Goal: Navigation & Orientation: Find specific page/section

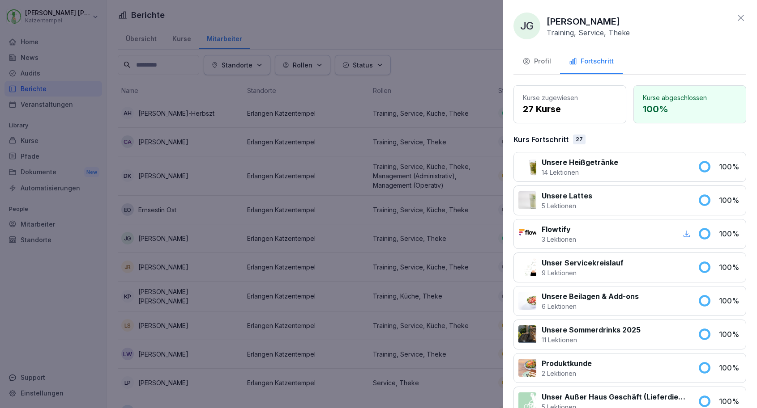
scroll to position [168, 0]
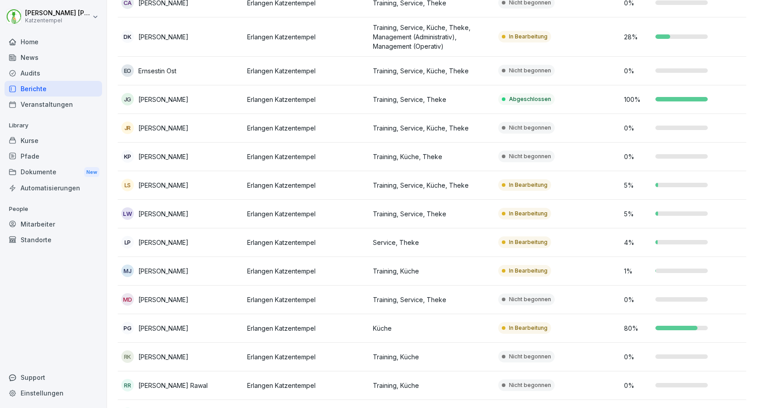
scroll to position [161, 0]
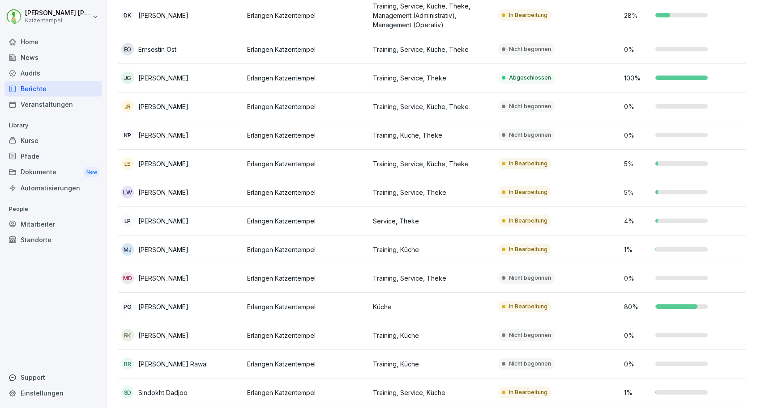
click at [582, 200] on td "In Bearbeitung" at bounding box center [557, 193] width 126 height 29
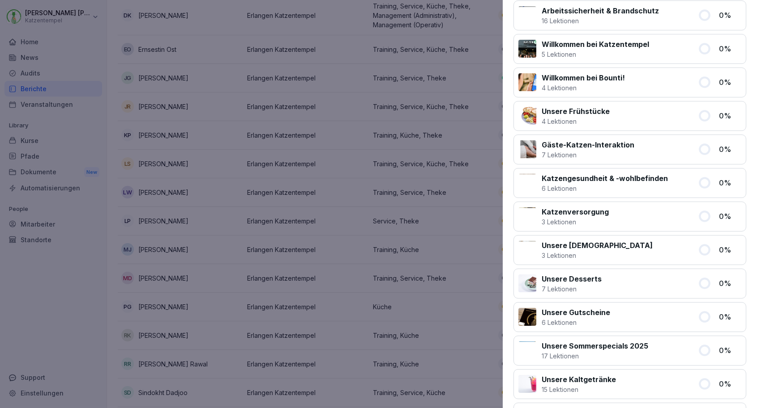
scroll to position [43, 0]
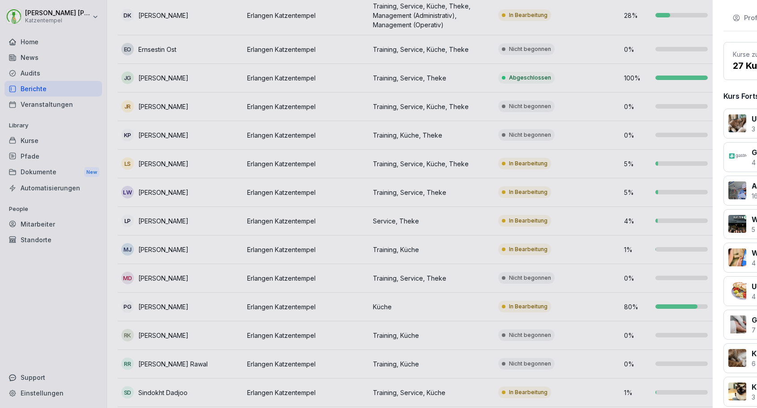
click at [489, 202] on div at bounding box center [378, 204] width 757 height 408
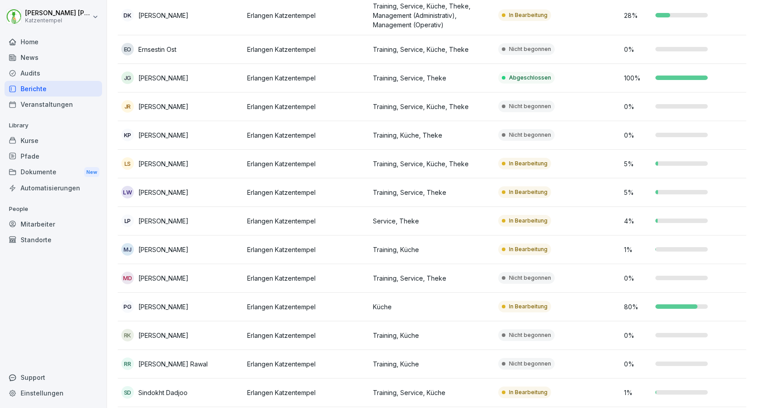
click at [574, 248] on td "In Bearbeitung" at bounding box center [557, 250] width 126 height 29
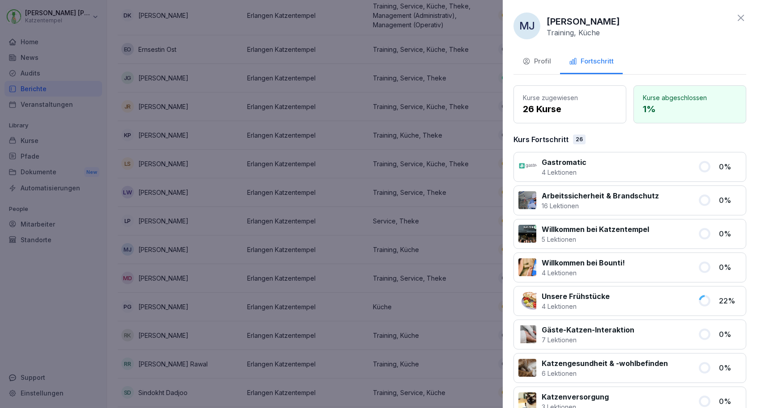
click at [540, 64] on div "Profil" at bounding box center [536, 61] width 29 height 10
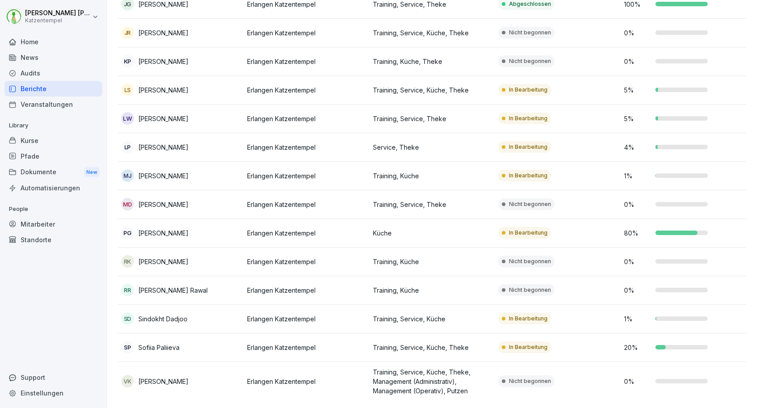
scroll to position [234, 0]
click at [534, 348] on p "In Bearbeitung" at bounding box center [528, 348] width 38 height 8
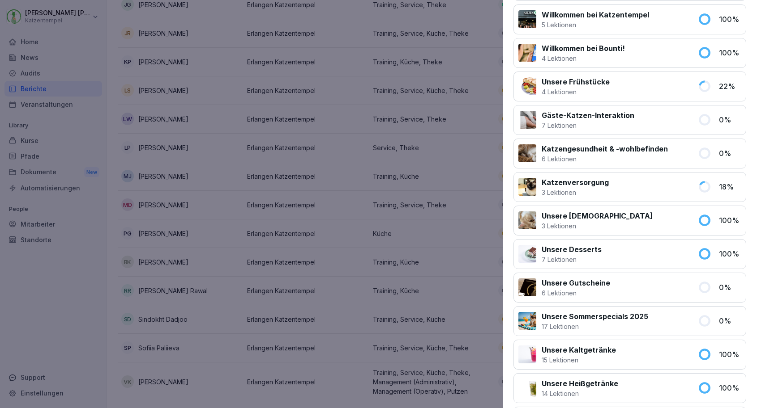
scroll to position [250, 0]
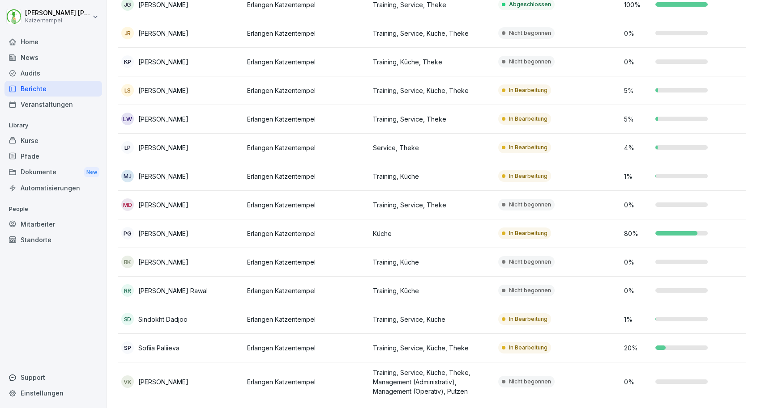
click at [38, 44] on div "Home" at bounding box center [53, 42] width 98 height 16
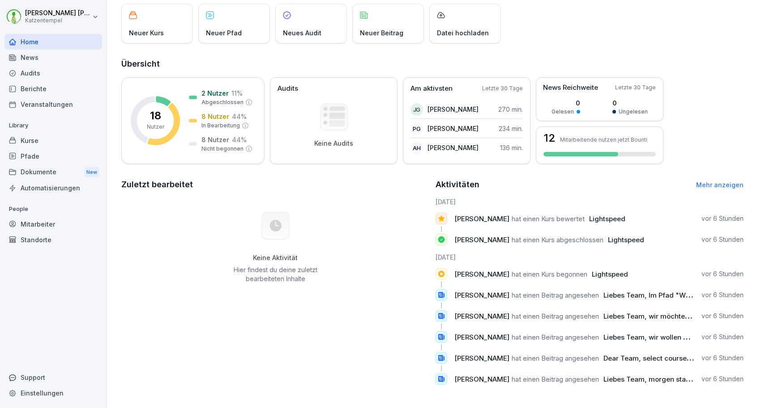
scroll to position [55, 0]
click at [726, 185] on link "Mehr anzeigen" at bounding box center [719, 185] width 47 height 8
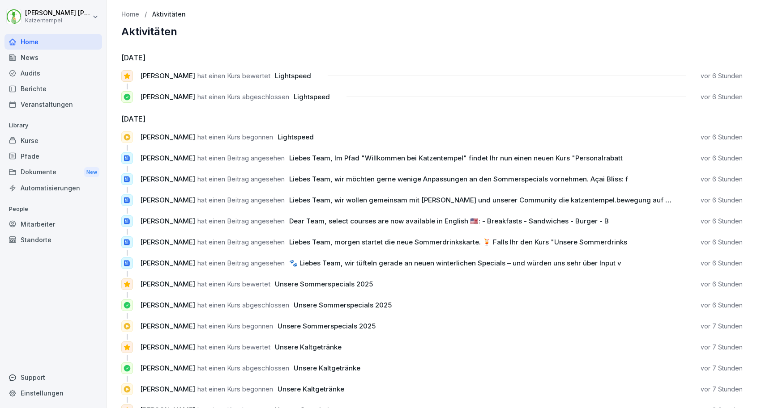
click at [63, 145] on div "Kurse" at bounding box center [53, 141] width 98 height 16
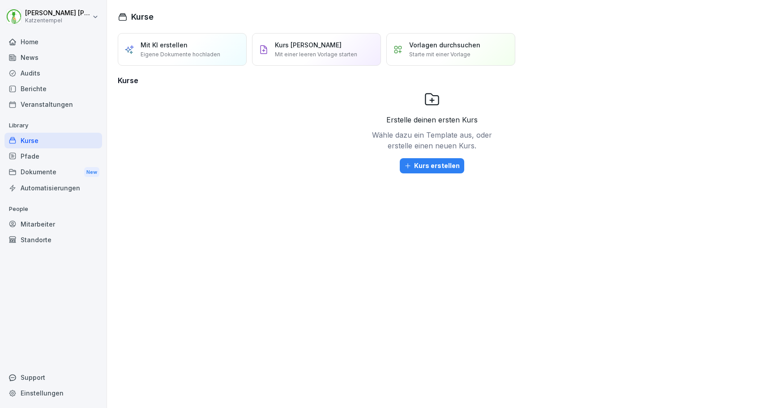
click at [47, 226] on div "Mitarbeiter" at bounding box center [53, 225] width 98 height 16
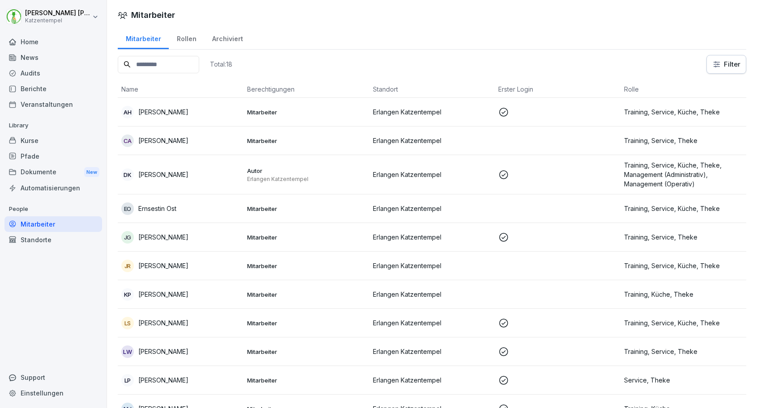
click at [53, 133] on div "Kurse" at bounding box center [53, 141] width 98 height 16
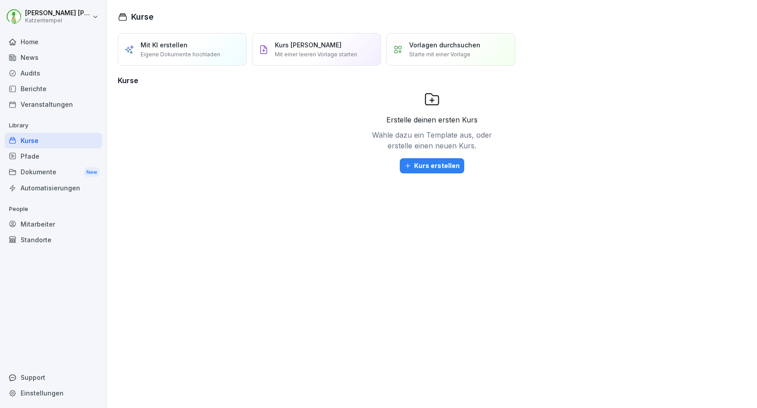
click at [32, 43] on div "Home" at bounding box center [53, 42] width 98 height 16
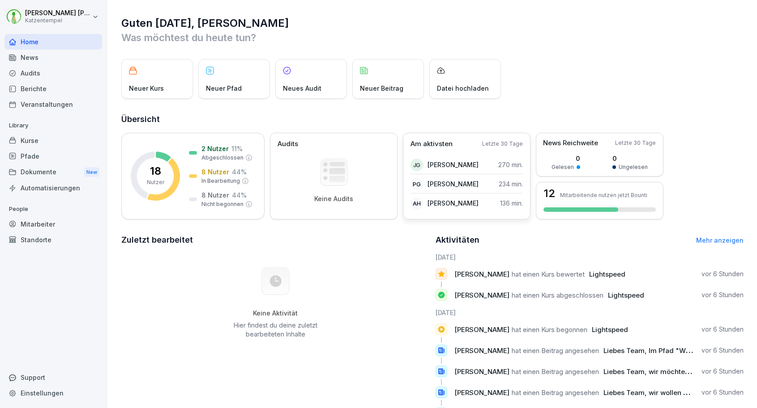
click at [469, 146] on div "Am aktivsten Letzte 30 Tage" at bounding box center [466, 144] width 112 height 10
click at [546, 193] on h3 "12" at bounding box center [549, 193] width 12 height 11
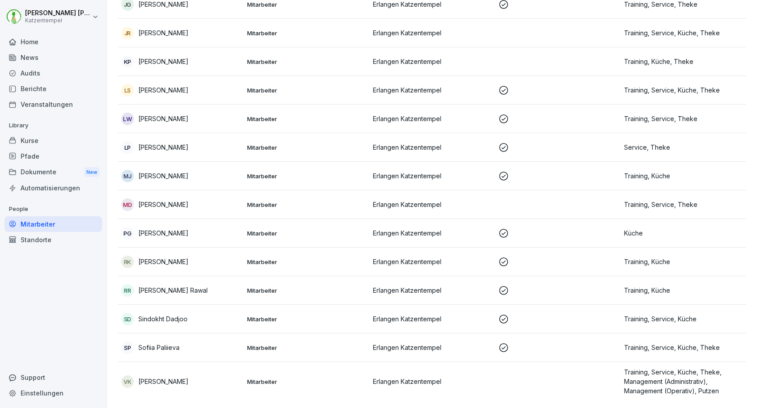
scroll to position [233, 0]
click at [504, 318] on icon at bounding box center [503, 319] width 11 height 11
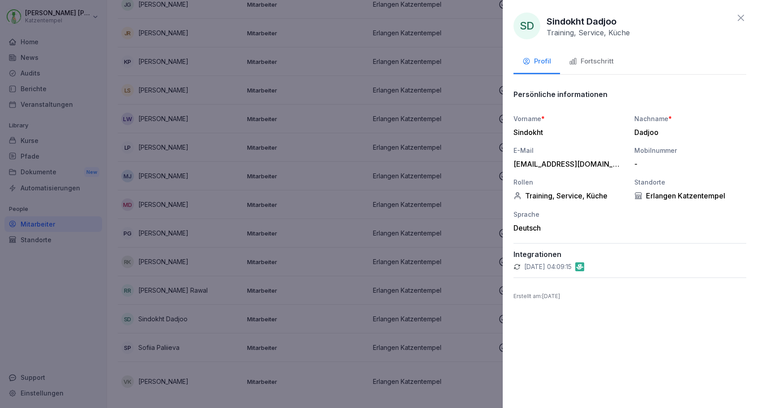
click at [590, 62] on div "Fortschritt" at bounding box center [591, 61] width 45 height 10
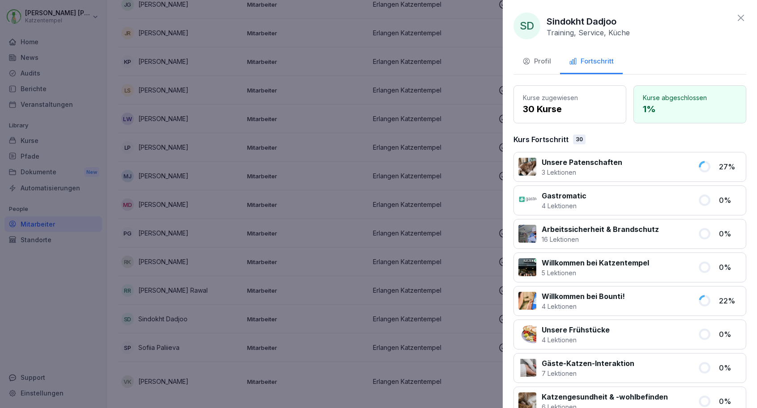
scroll to position [0, 0]
click at [544, 65] on div "Profil" at bounding box center [536, 61] width 29 height 10
